Goal: Task Accomplishment & Management: Use online tool/utility

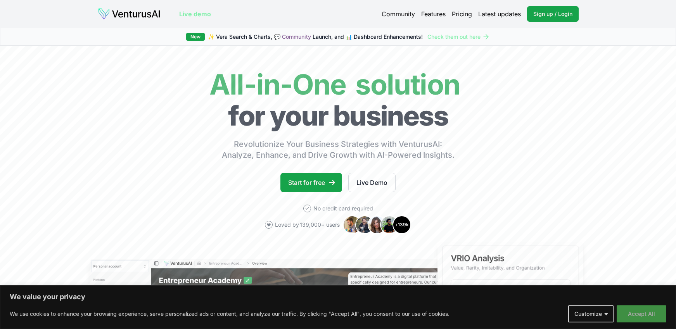
click at [642, 314] on button "Accept All" at bounding box center [642, 314] width 50 height 17
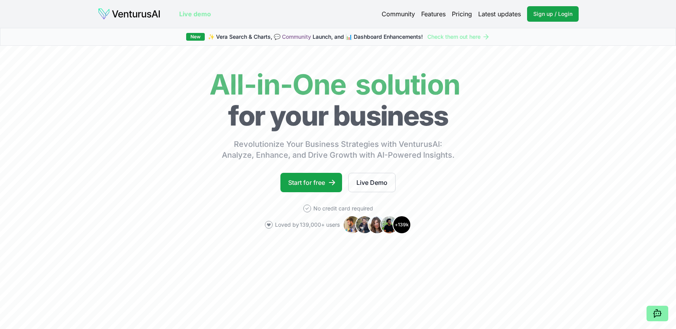
click at [470, 12] on link "Pricing" at bounding box center [462, 13] width 20 height 9
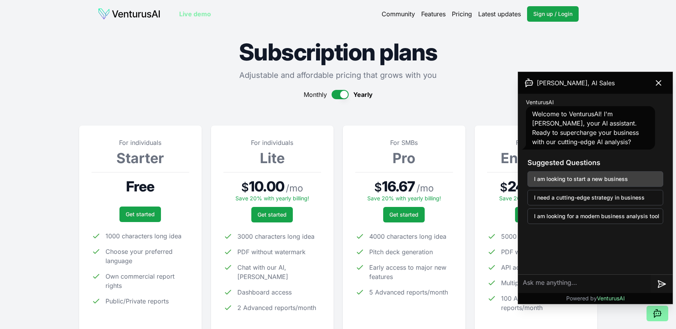
click at [554, 180] on button "I am looking to start a new business" at bounding box center [595, 179] width 136 height 16
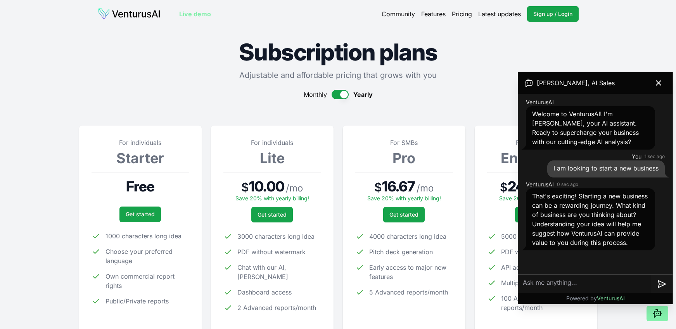
click at [543, 285] on textarea at bounding box center [584, 284] width 133 height 19
type textarea "double glazing window company"
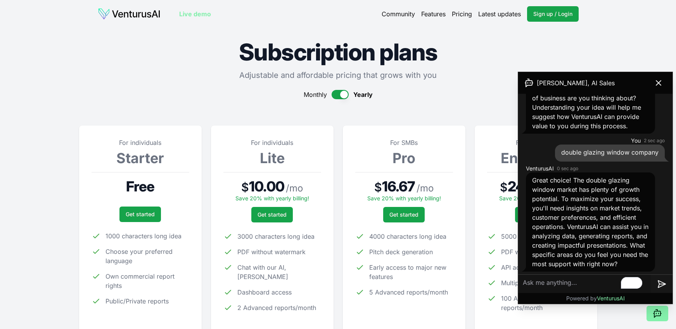
scroll to position [119, 0]
click at [339, 99] on button "button" at bounding box center [340, 94] width 17 height 9
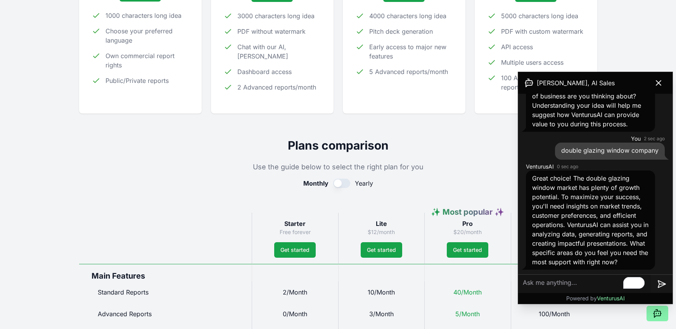
scroll to position [0, 0]
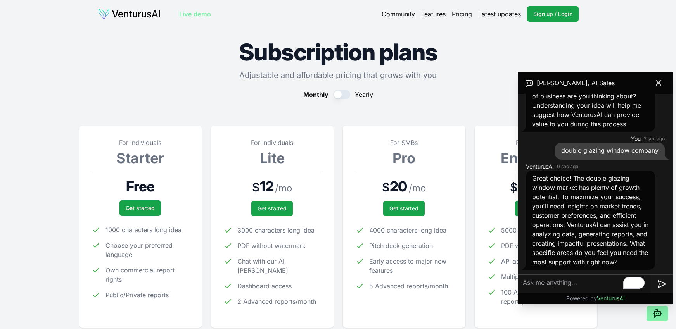
click at [427, 14] on link "Features" at bounding box center [433, 13] width 24 height 9
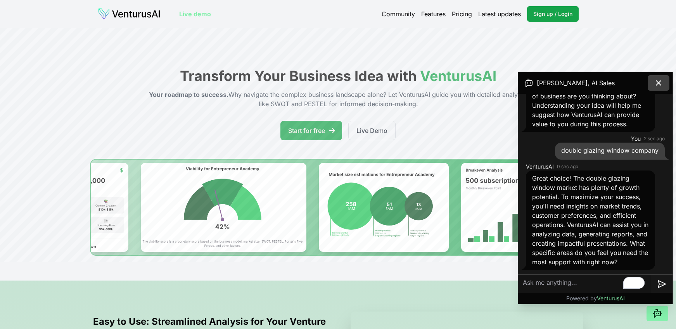
click at [657, 81] on icon at bounding box center [658, 82] width 9 height 9
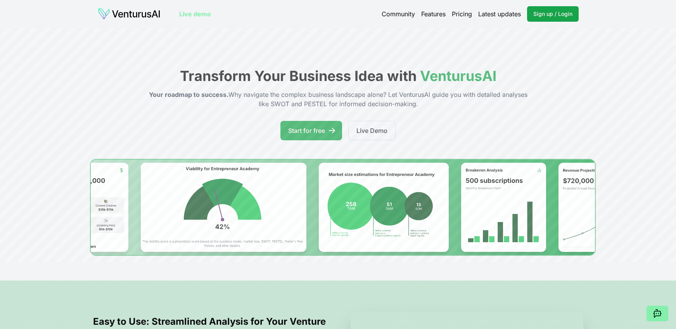
click at [208, 16] on link "Live demo" at bounding box center [195, 13] width 32 height 9
click at [468, 16] on link "Pricing" at bounding box center [462, 13] width 20 height 9
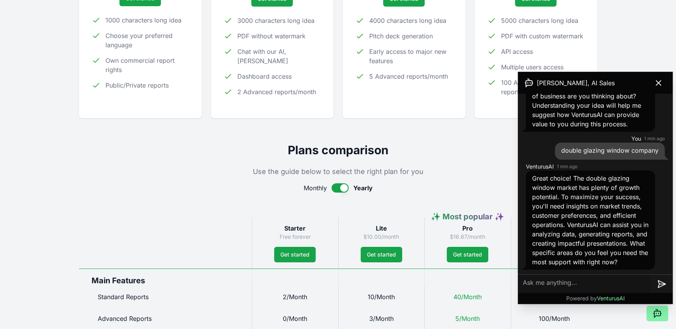
scroll to position [82, 0]
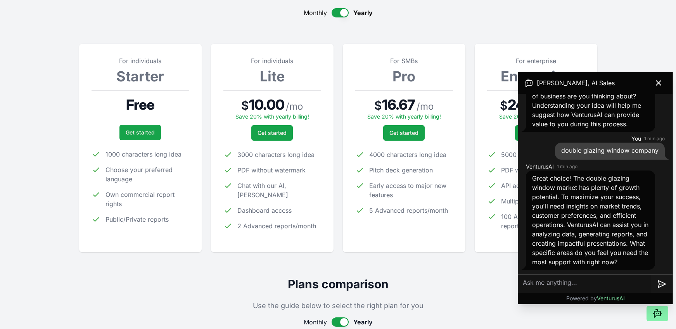
click at [312, 11] on span "Monthly" at bounding box center [315, 12] width 23 height 9
click at [335, 13] on button "button" at bounding box center [340, 12] width 17 height 9
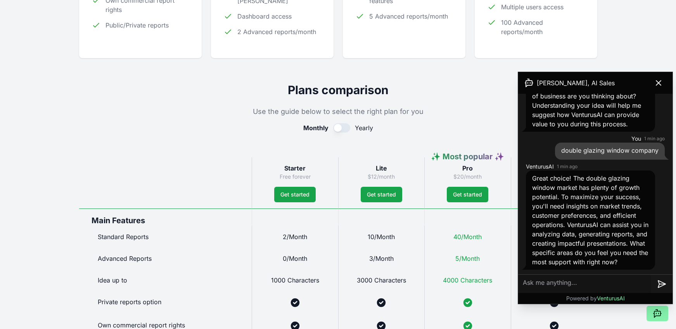
scroll to position [0, 0]
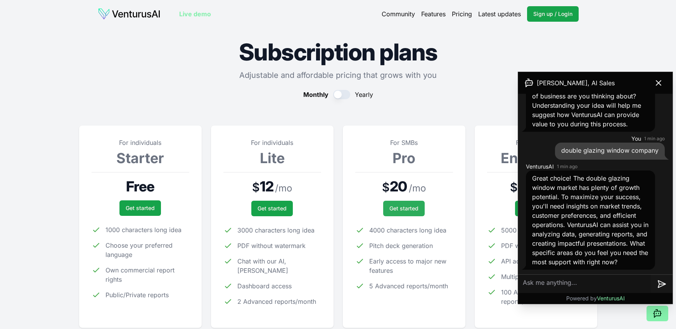
click at [405, 209] on link "Get started" at bounding box center [403, 209] width 41 height 16
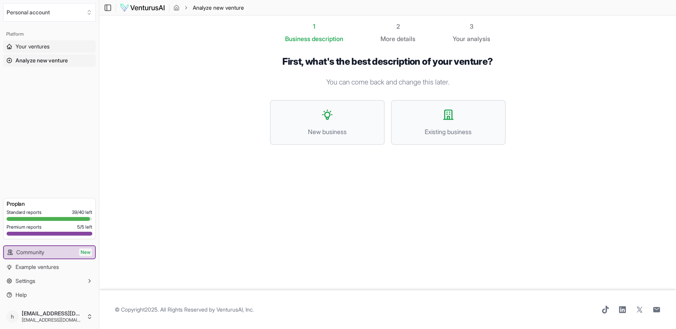
click at [42, 50] on span "Your ventures" at bounding box center [33, 47] width 34 height 8
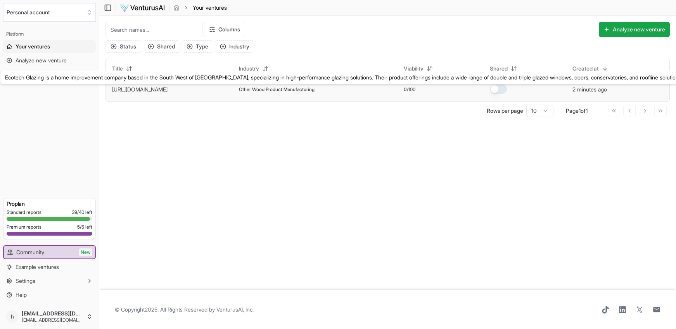
click at [141, 91] on link "[URL][DOMAIN_NAME]" at bounding box center [139, 89] width 55 height 7
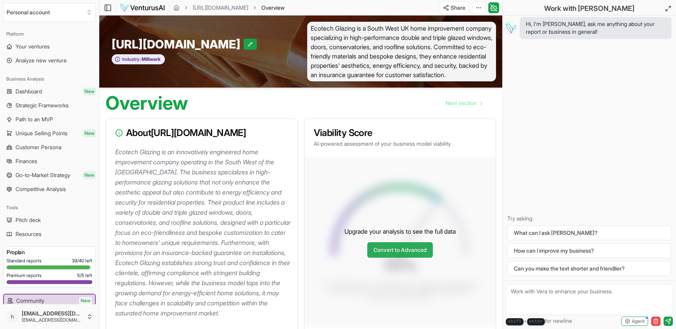
click at [387, 249] on link "Convert to Advanced" at bounding box center [400, 250] width 66 height 16
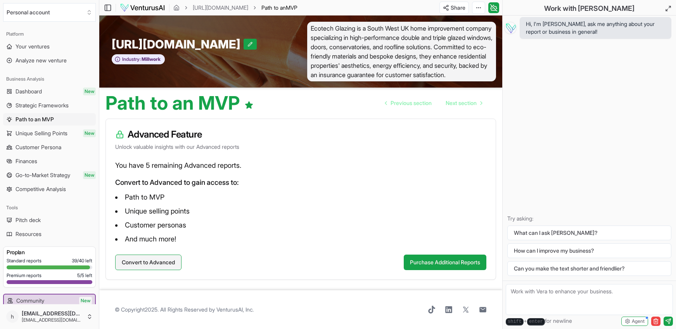
click at [157, 264] on button "Convert to Advanced" at bounding box center [148, 263] width 66 height 16
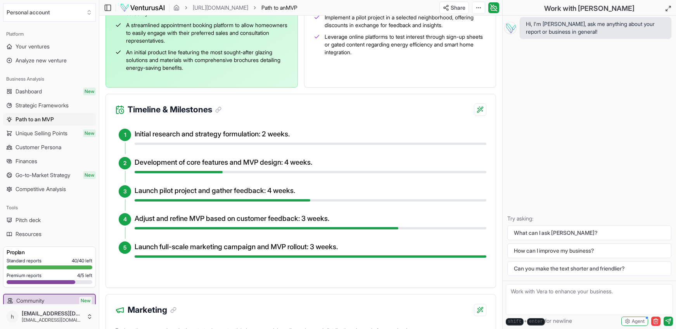
scroll to position [264, 0]
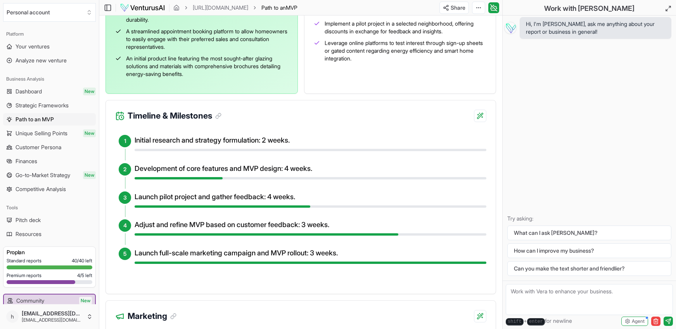
click at [247, 148] on div "Initial research and strategy formulation: 2 weeks." at bounding box center [311, 143] width 352 height 16
click at [248, 143] on h4 "Initial research and strategy formulation: 2 weeks." at bounding box center [311, 140] width 352 height 11
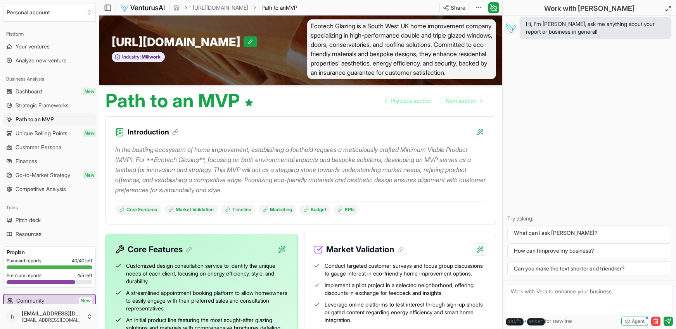
scroll to position [0, 0]
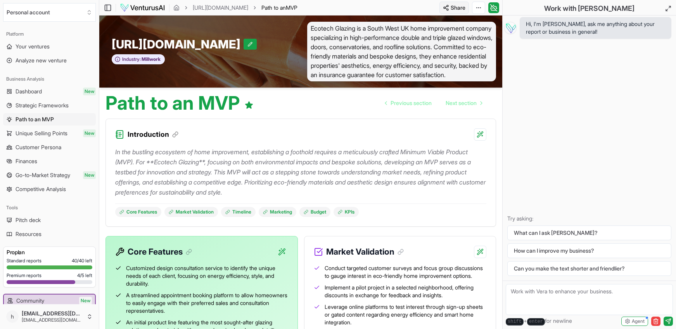
click at [452, 10] on html "We value your privacy We use cookies to enhance your browsing experience, serve…" at bounding box center [338, 164] width 676 height 329
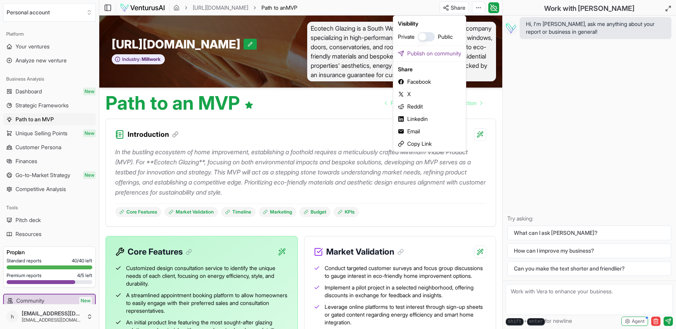
click at [430, 37] on button "button" at bounding box center [426, 36] width 17 height 9
click at [423, 145] on div "Copy Link" at bounding box center [429, 144] width 69 height 12
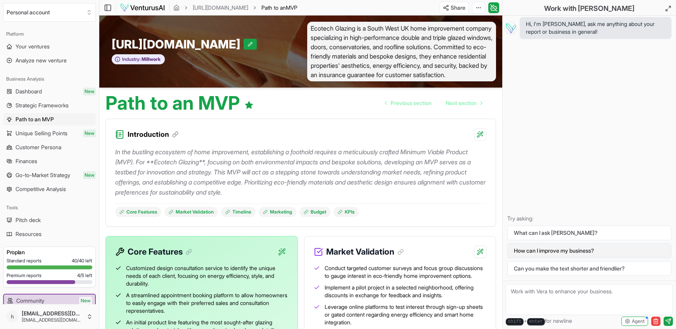
click at [536, 249] on button "How can I improve my business?" at bounding box center [589, 251] width 164 height 15
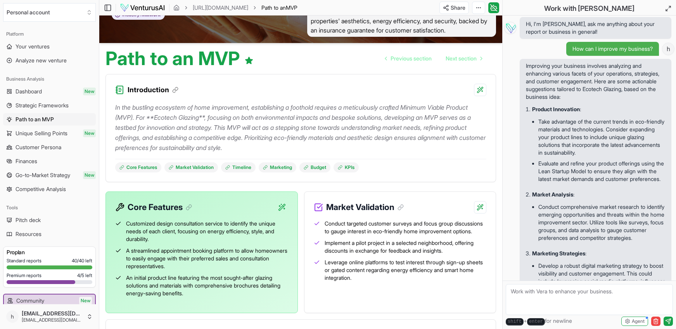
scroll to position [33, 0]
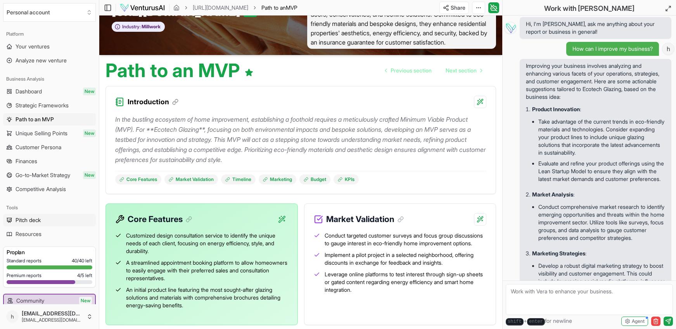
click at [36, 219] on span "Pitch deck" at bounding box center [28, 220] width 25 height 8
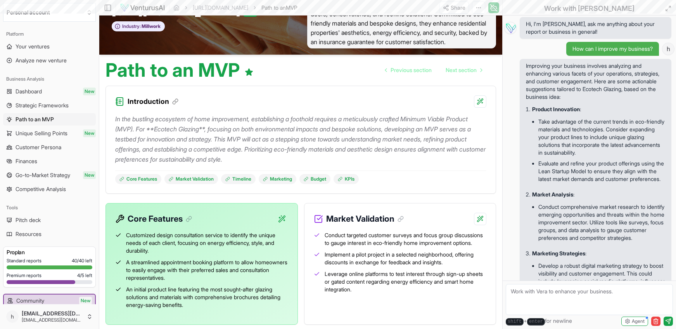
scroll to position [35, 0]
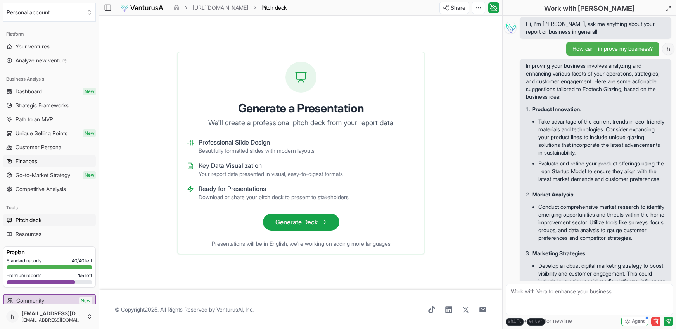
click at [24, 164] on span "Finances" at bounding box center [27, 161] width 22 height 8
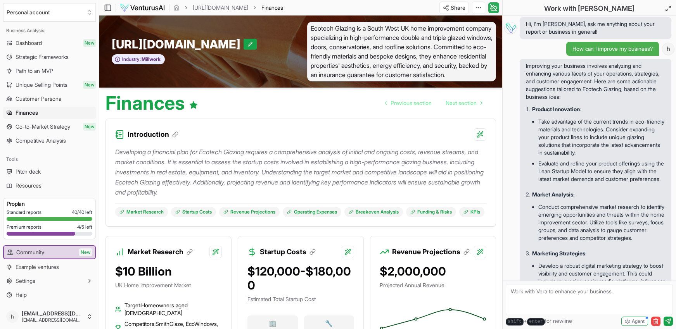
click at [494, 9] on icon at bounding box center [494, 7] width 8 height 9
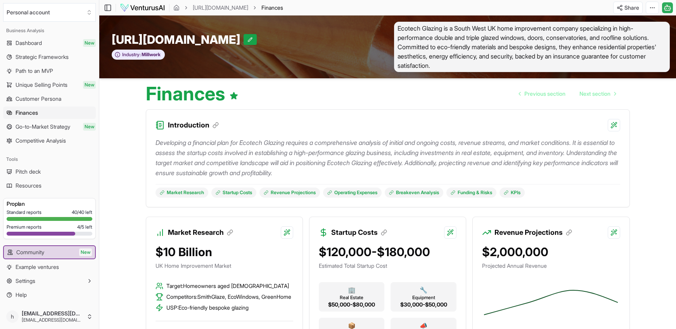
click at [664, 7] on icon at bounding box center [667, 7] width 8 height 9
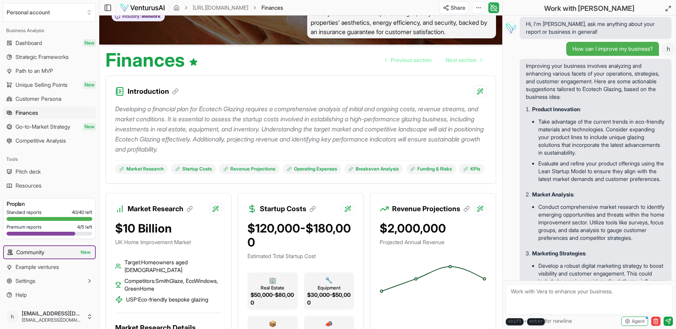
scroll to position [54, 0]
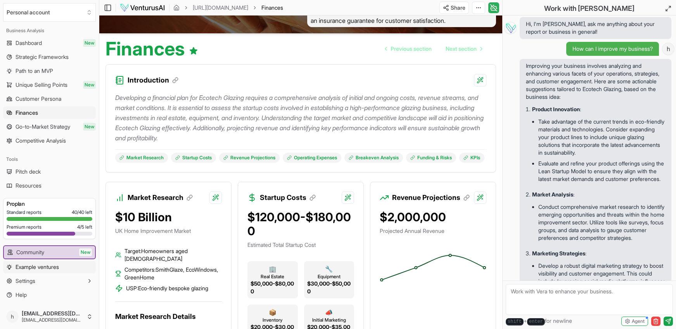
click at [31, 268] on span "Example ventures" at bounding box center [37, 267] width 43 height 8
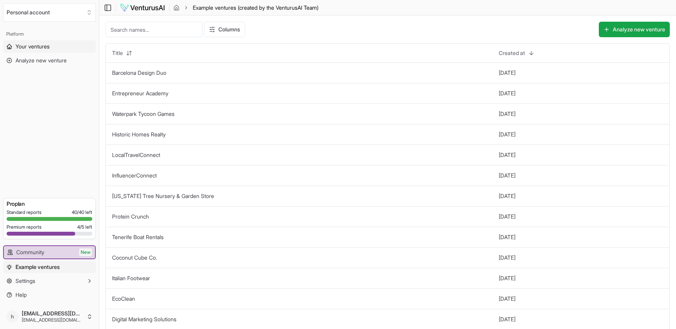
click at [28, 47] on span "Your ventures" at bounding box center [33, 47] width 34 height 8
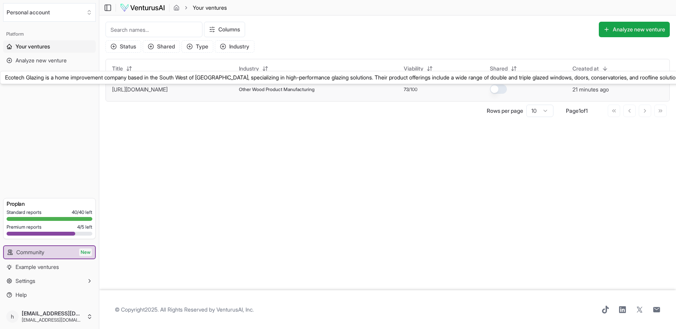
click at [149, 90] on link "https://ecotechglazing.co.uk/" at bounding box center [139, 89] width 55 height 7
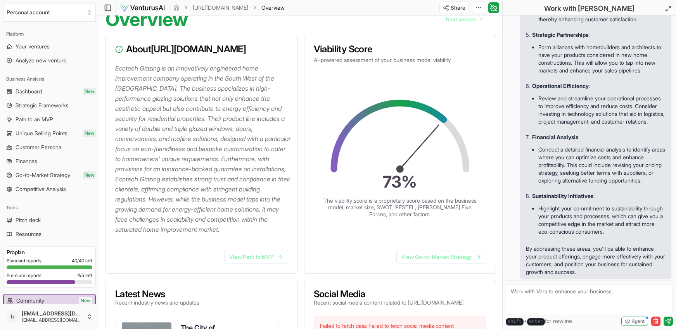
scroll to position [85, 0]
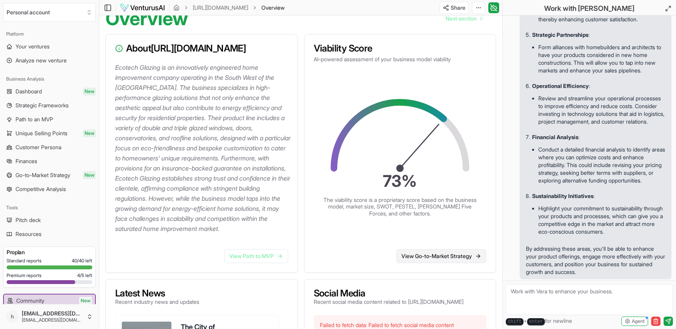
click at [455, 261] on link "View Go-to-Market Strategy" at bounding box center [441, 256] width 90 height 14
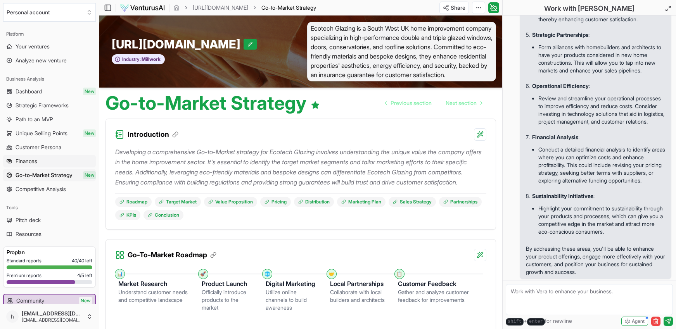
click at [34, 162] on span "Finances" at bounding box center [27, 161] width 22 height 8
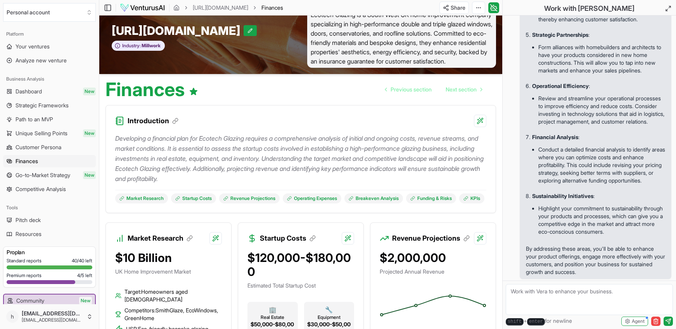
scroll to position [48, 0]
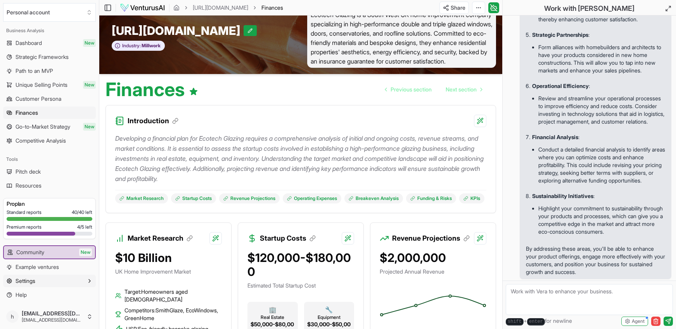
click at [31, 282] on span "Settings" at bounding box center [26, 281] width 20 height 8
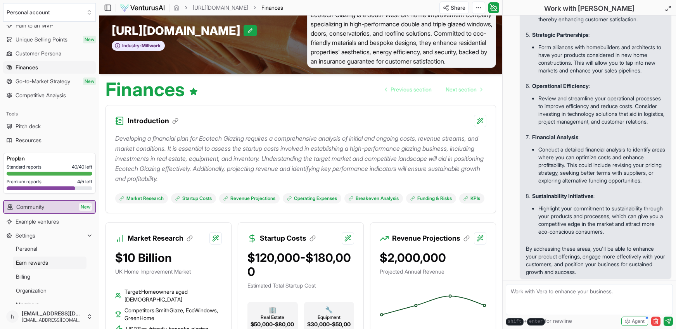
scroll to position [118, 0]
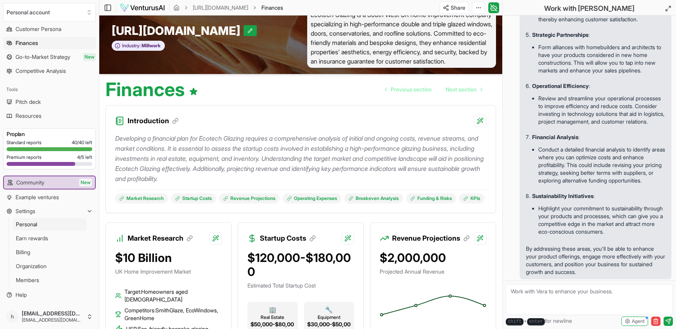
click at [34, 227] on span "Personal" at bounding box center [26, 225] width 21 height 8
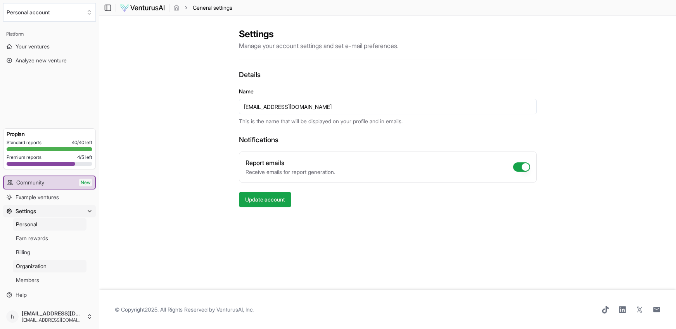
click at [38, 268] on span "Organization" at bounding box center [31, 267] width 31 height 8
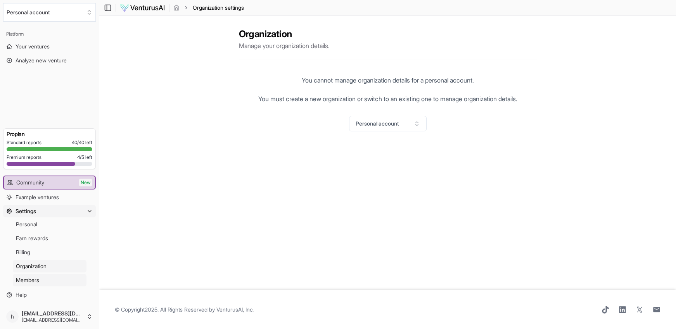
click at [35, 278] on span "Members" at bounding box center [27, 280] width 23 height 8
click at [31, 294] on link "Help" at bounding box center [49, 295] width 93 height 12
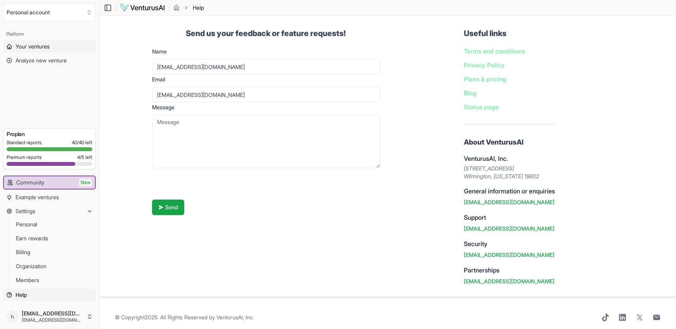
click at [41, 45] on span "Your ventures" at bounding box center [33, 47] width 34 height 8
